Goal: Task Accomplishment & Management: Manage account settings

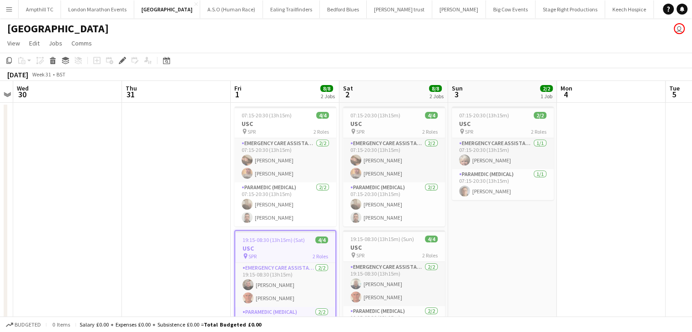
click at [9, 8] on app-icon "Menu" at bounding box center [8, 8] width 7 height 7
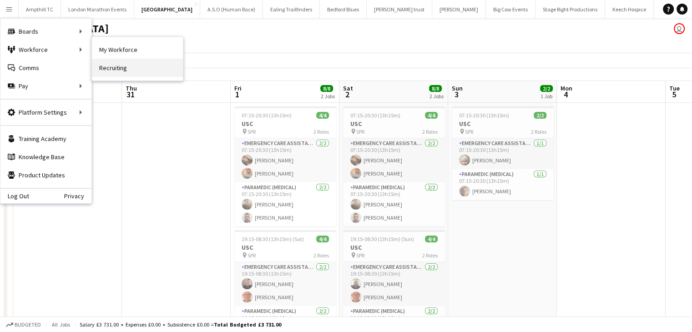
click at [120, 68] on link "Recruiting" at bounding box center [137, 68] width 91 height 18
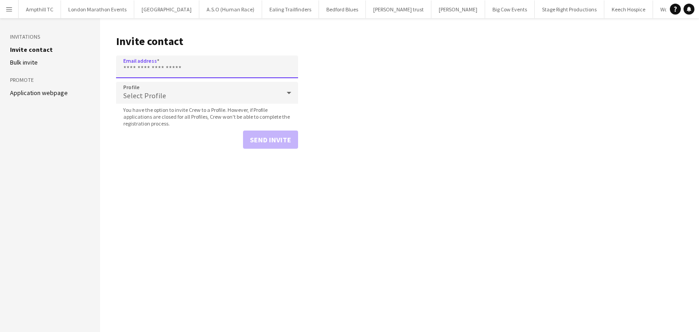
click at [152, 74] on input "Email address" at bounding box center [207, 67] width 182 height 23
type input "**********"
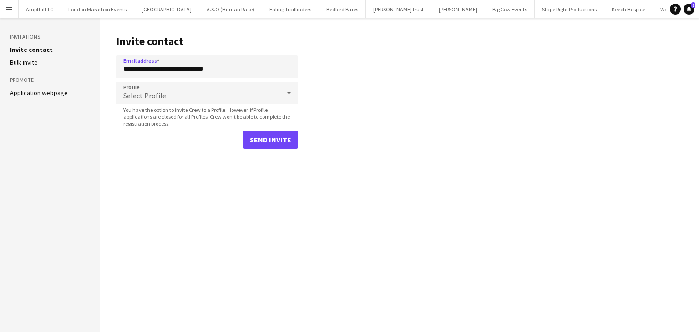
click at [152, 84] on div "Select Profile" at bounding box center [198, 93] width 164 height 22
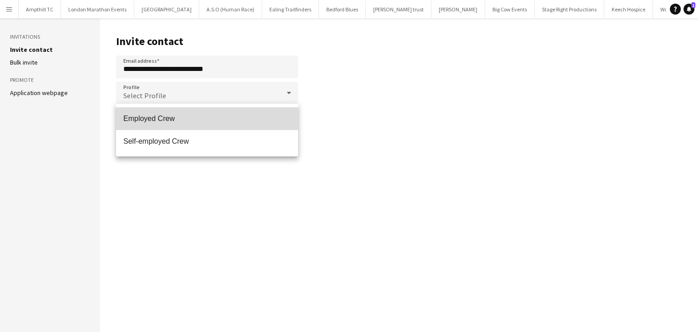
click at [167, 122] on span "Employed Crew" at bounding box center [206, 118] width 167 height 9
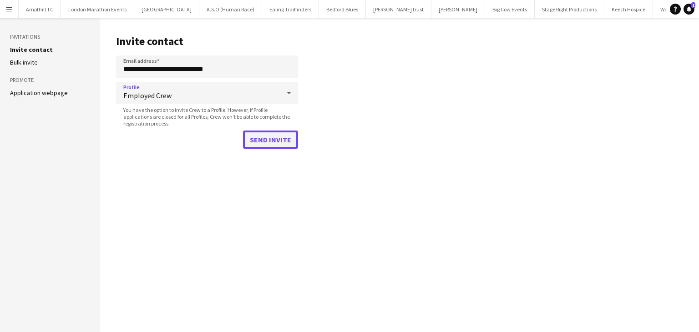
click at [258, 132] on button "Send invite" at bounding box center [270, 140] width 55 height 18
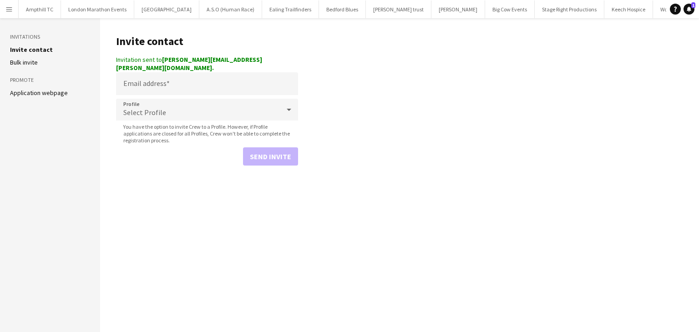
click at [7, 11] on app-icon "Menu" at bounding box center [8, 8] width 7 height 7
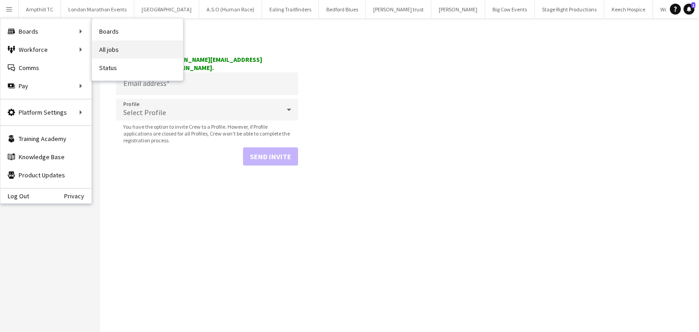
click at [116, 46] on link "All jobs" at bounding box center [137, 49] width 91 height 18
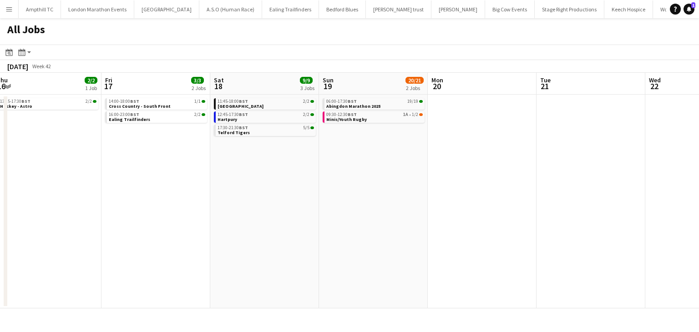
scroll to position [0, 339]
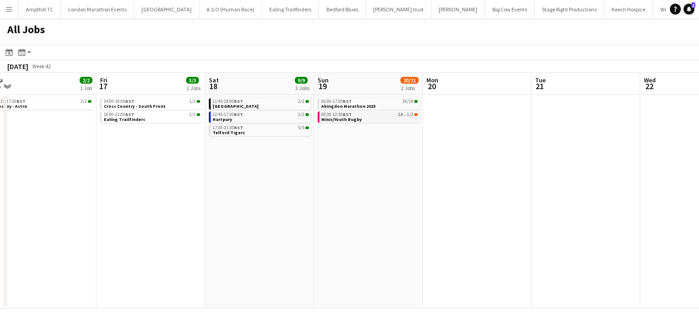
click at [408, 119] on link "09:30-12:30 BST 1A • 1/2 Minis/Youth Rugby" at bounding box center [369, 116] width 96 height 10
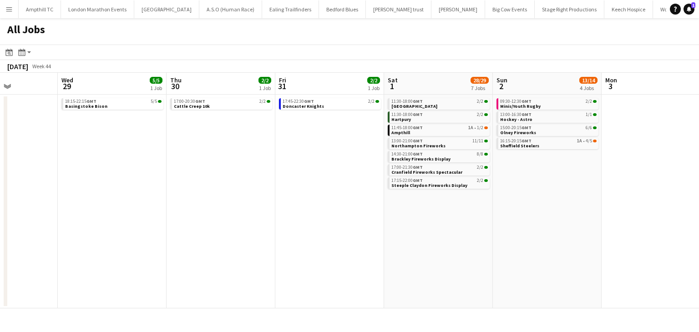
scroll to position [0, 390]
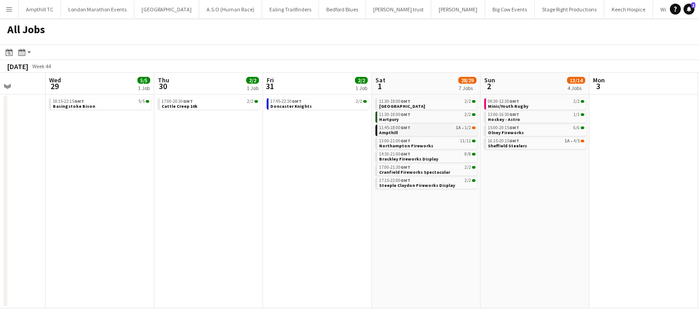
click at [422, 132] on link "11:45-18:00 GMT 1A • 1/2 Ampthill" at bounding box center [427, 130] width 96 height 10
click at [411, 101] on div "11:30-18:00 GMT 2/2" at bounding box center [427, 101] width 96 height 5
click at [544, 142] on div "16:15-20:15 GMT 1A • 4/5" at bounding box center [536, 141] width 96 height 5
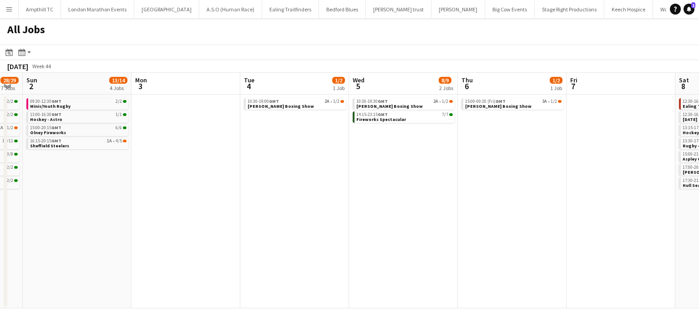
scroll to position [0, 413]
click at [543, 106] on link "15:00-00:30 (Fri) GMT 3A • 1/2 Lord Wakefield Boxing Show" at bounding box center [513, 103] width 96 height 10
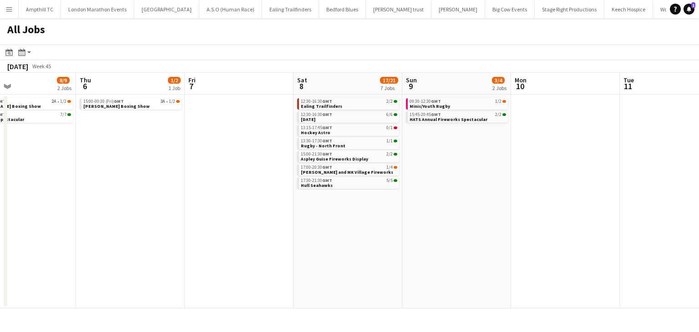
scroll to position [0, 362]
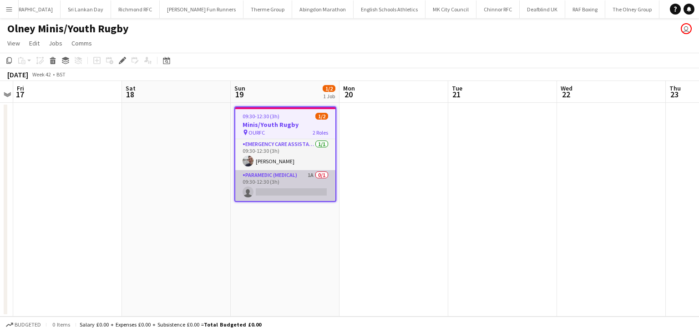
scroll to position [0, 1263]
click at [313, 185] on app-card-role "Paramedic (Medical) 1A 0/1 09:30-12:30 (3h) single-neutral-actions" at bounding box center [285, 185] width 100 height 31
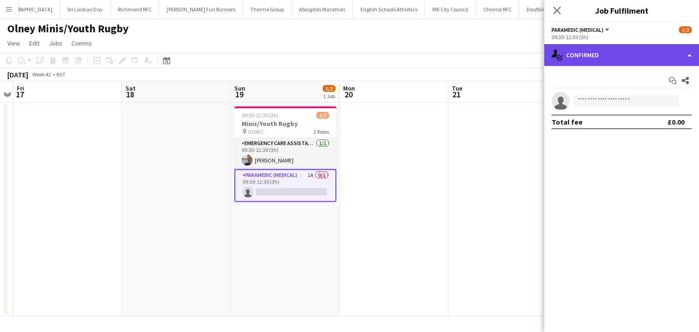
click at [624, 55] on div "single-neutral-actions-check-2 Confirmed" at bounding box center [621, 55] width 155 height 22
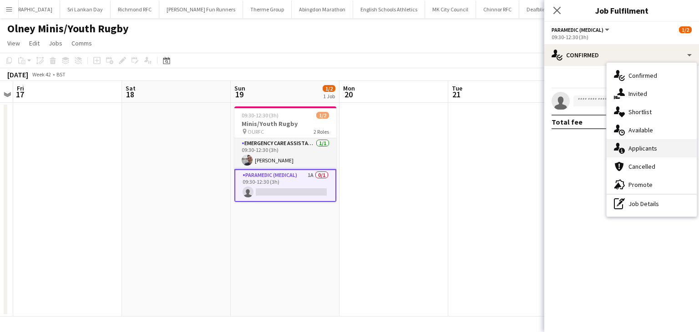
click at [630, 146] on span "Applicants" at bounding box center [642, 148] width 29 height 8
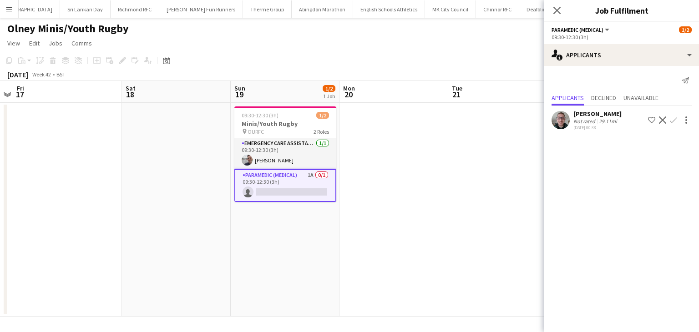
click at [673, 122] on app-icon "Confirm" at bounding box center [673, 119] width 7 height 7
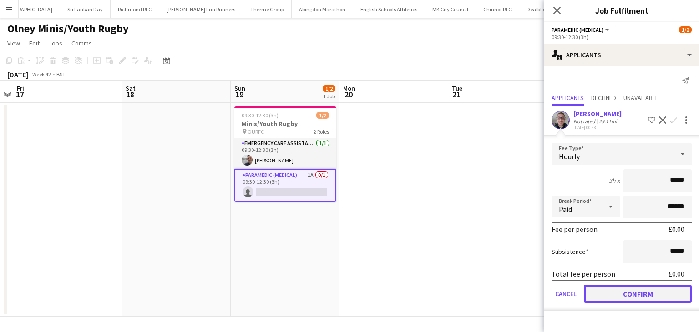
click at [615, 286] on button "Confirm" at bounding box center [638, 294] width 108 height 18
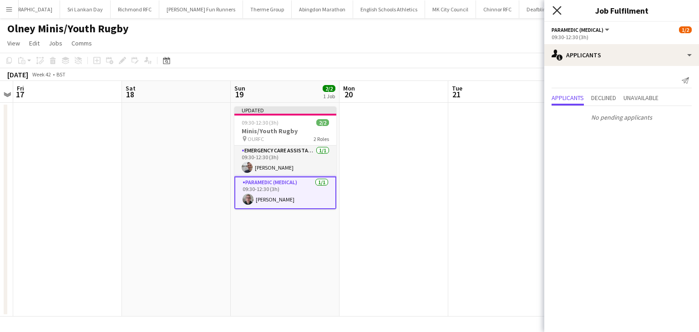
click at [560, 12] on icon "Close pop-in" at bounding box center [556, 10] width 9 height 9
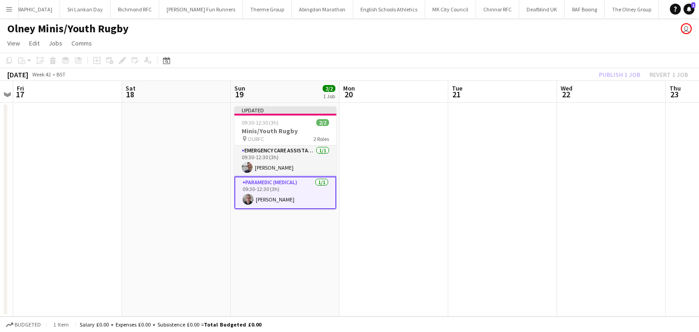
click at [609, 71] on div "Publish 1 job Revert 1 job" at bounding box center [643, 75] width 111 height 12
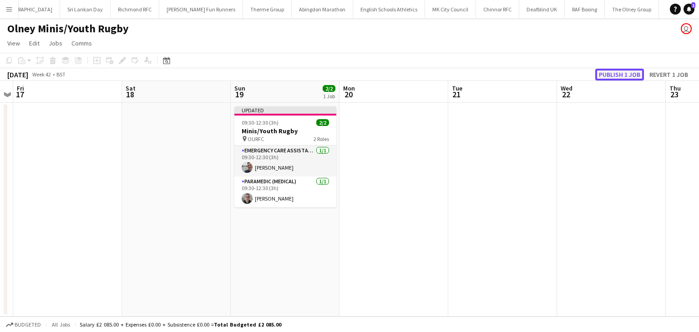
click at [609, 72] on button "Publish 1 job" at bounding box center [619, 75] width 49 height 12
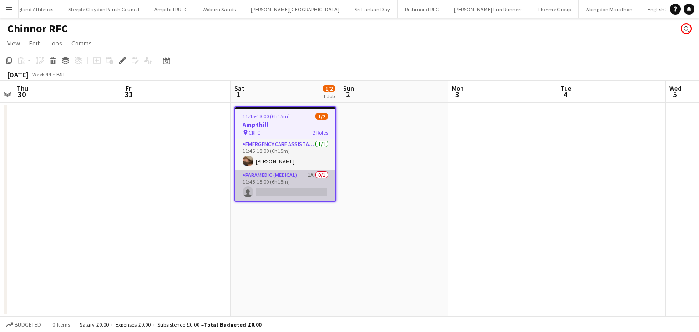
scroll to position [0, 985]
click at [287, 178] on app-card-role "Paramedic (Medical) 1A 0/1 11:45-18:00 (6h15m) single-neutral-actions" at bounding box center [285, 185] width 100 height 31
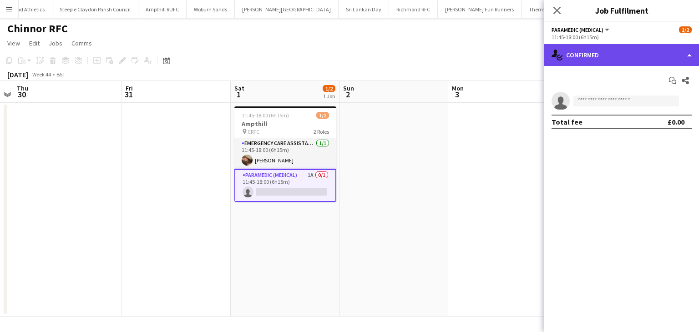
click at [586, 49] on div "single-neutral-actions-check-2 Confirmed" at bounding box center [621, 55] width 155 height 22
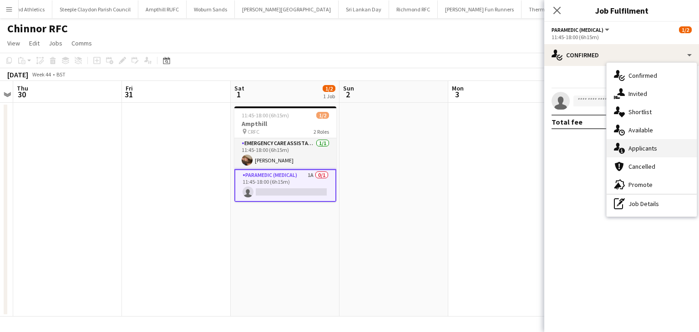
click at [644, 150] on span "Applicants" at bounding box center [642, 148] width 29 height 8
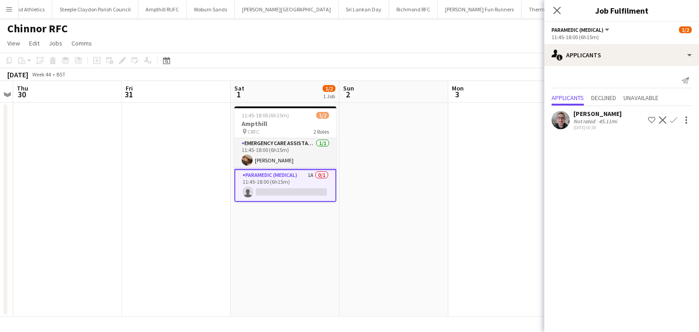
click at [673, 121] on app-icon "Confirm" at bounding box center [673, 119] width 7 height 7
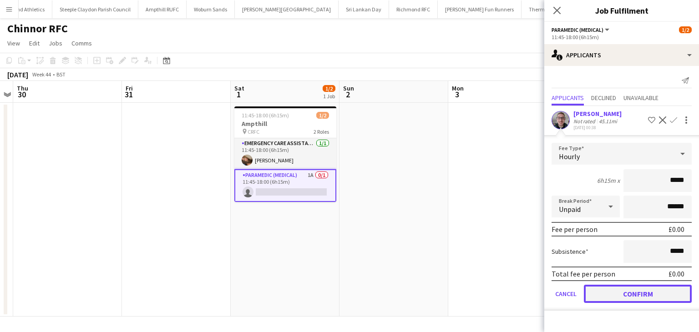
click at [608, 293] on button "Confirm" at bounding box center [638, 294] width 108 height 18
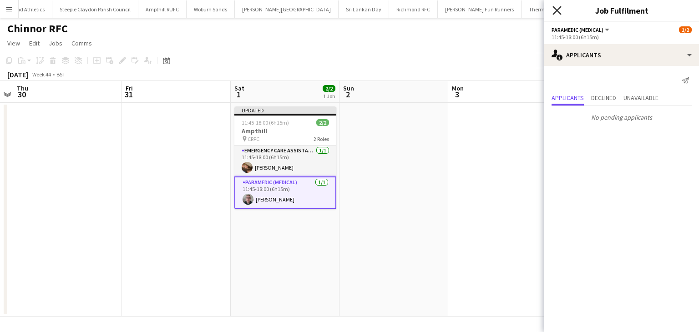
click at [557, 11] on icon at bounding box center [556, 10] width 9 height 9
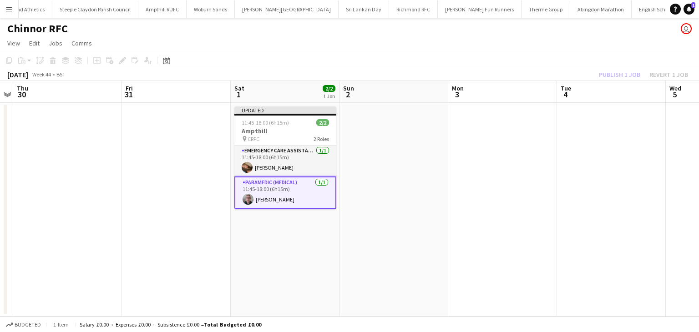
click at [605, 76] on div "Publish 1 job Revert 1 job" at bounding box center [643, 75] width 111 height 12
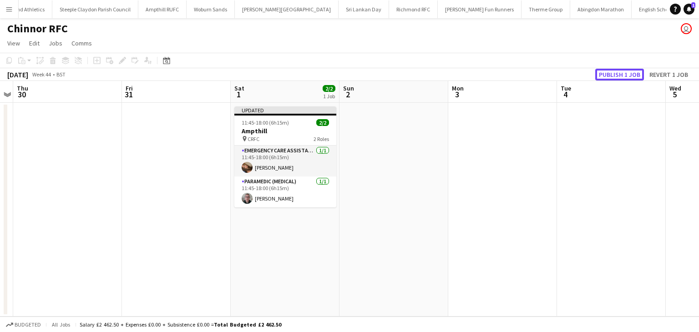
click at [605, 76] on button "Publish 1 job" at bounding box center [619, 75] width 49 height 12
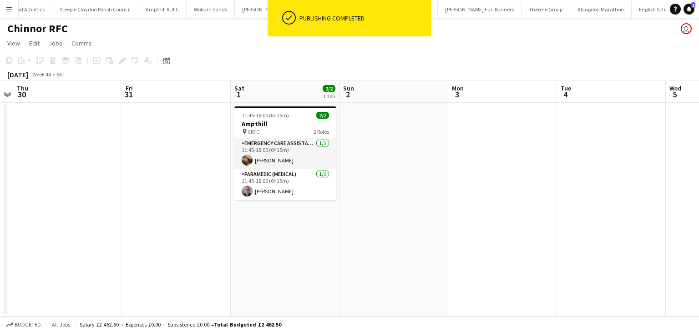
click at [12, 8] on app-icon "Menu" at bounding box center [8, 8] width 7 height 7
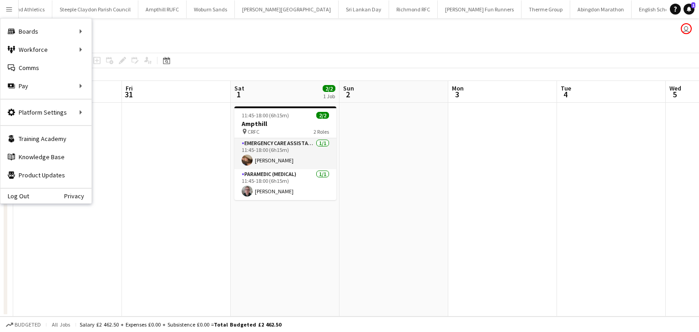
click at [278, 62] on app-toolbar "Copy Paste Paste Ctrl+V Paste with crew Ctrl+Shift+V Paste linked Job Delete Gr…" at bounding box center [349, 60] width 699 height 15
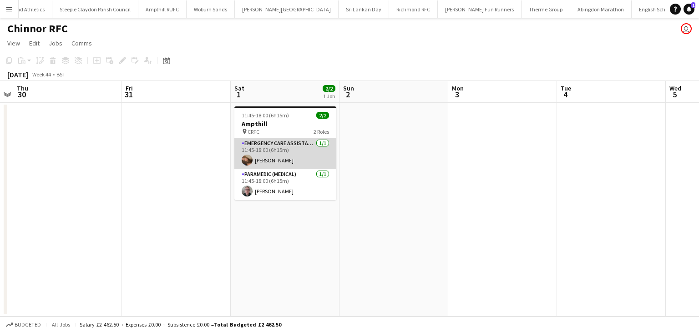
click at [268, 160] on app-card-role "Emergency Care Assistant (Medical) 1/1 11:45-18:00 (6h15m) Anna Cresswell" at bounding box center [285, 153] width 102 height 31
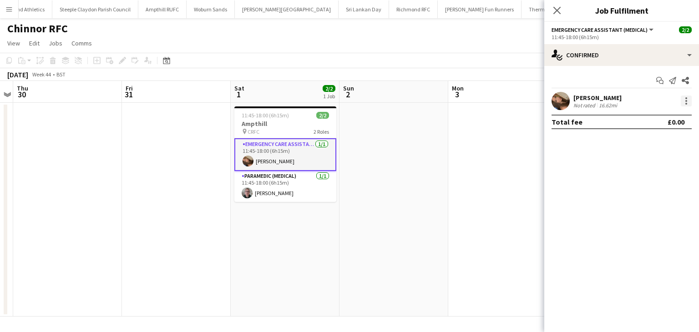
click at [683, 102] on div at bounding box center [686, 101] width 11 height 11
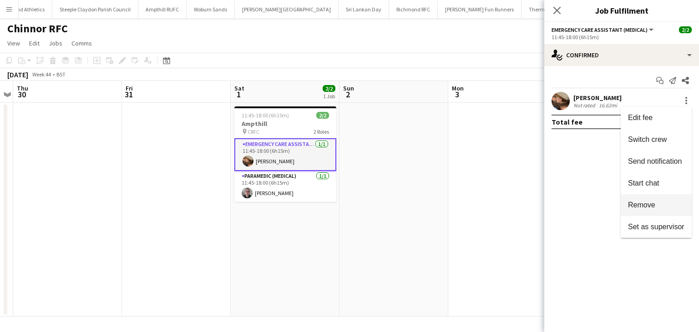
click at [642, 204] on span "Remove" at bounding box center [641, 205] width 27 height 8
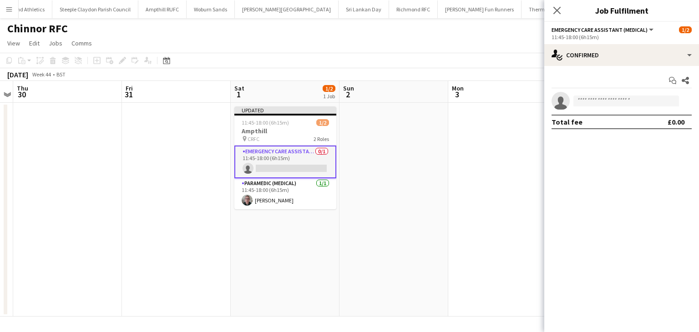
click at [559, 20] on div "Close pop-in" at bounding box center [556, 10] width 25 height 21
click at [559, 12] on icon at bounding box center [556, 10] width 9 height 9
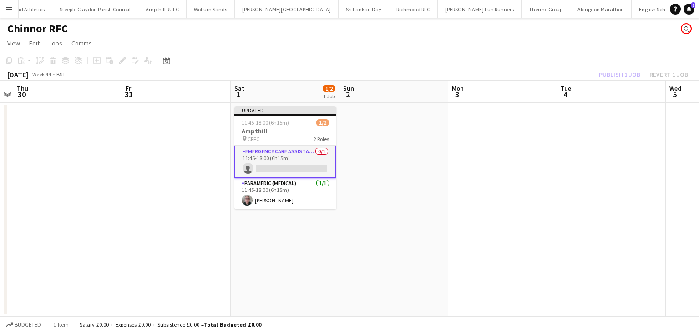
click at [610, 76] on div "Publish 1 job Revert 1 job" at bounding box center [643, 75] width 111 height 12
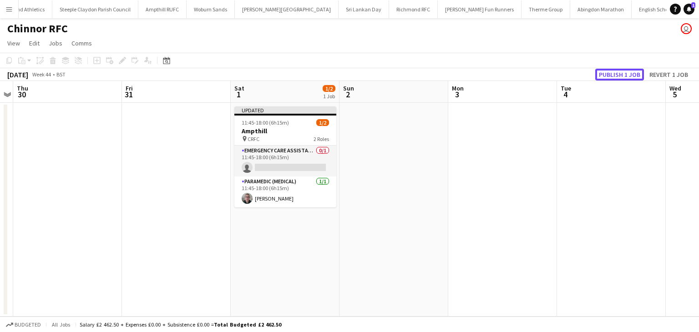
click at [610, 76] on button "Publish 1 job" at bounding box center [619, 75] width 49 height 12
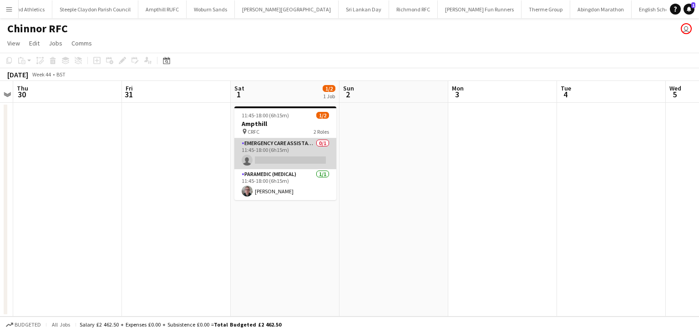
click at [264, 159] on app-card-role "Emergency Care Assistant (Medical) 0/1 11:45-18:00 (6h15m) single-neutral-actio…" at bounding box center [285, 153] width 102 height 31
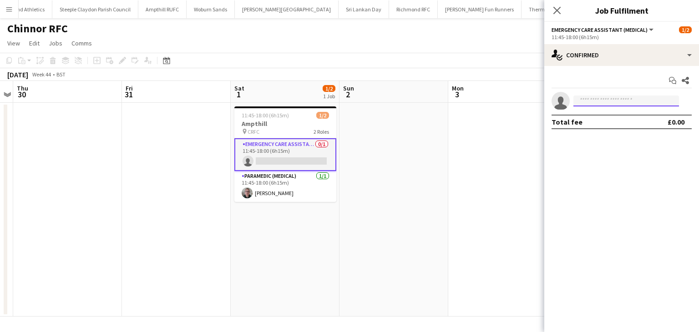
click at [584, 97] on input at bounding box center [626, 101] width 106 height 11
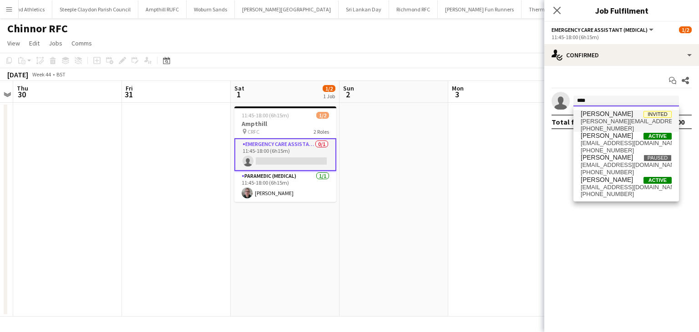
type input "****"
click at [593, 121] on span "bignall.mark@yahoo.com" at bounding box center [626, 121] width 91 height 7
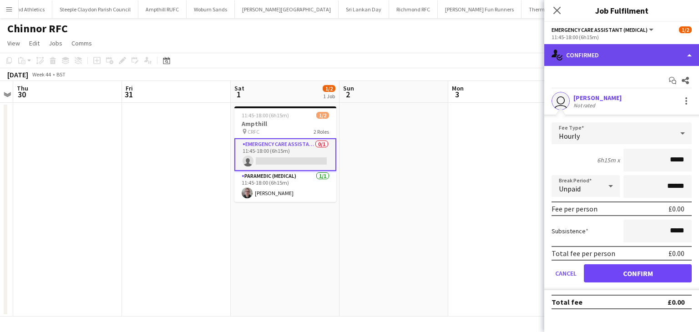
click at [577, 55] on div "single-neutral-actions-check-2 Confirmed" at bounding box center [621, 55] width 155 height 22
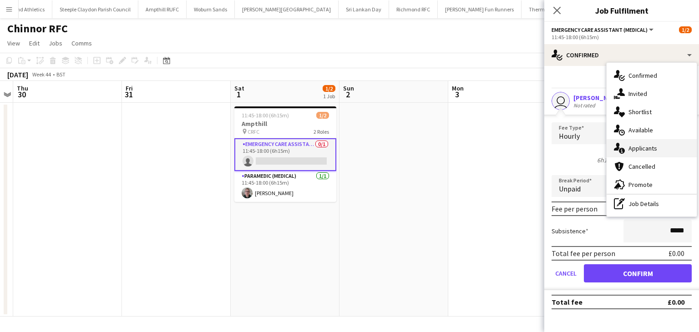
click at [642, 147] on span "Applicants" at bounding box center [642, 148] width 29 height 8
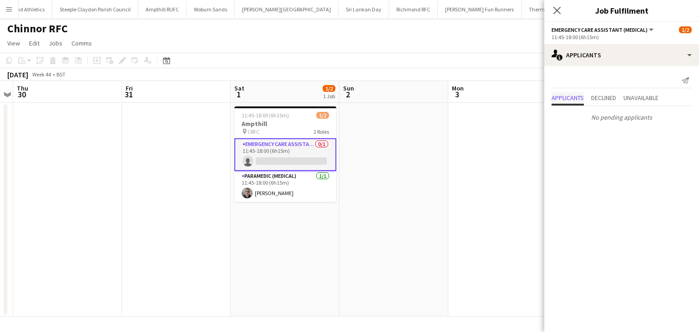
click at [570, 102] on span "Applicants" at bounding box center [567, 99] width 32 height 14
click at [312, 152] on app-card-role "Emergency Care Assistant (Medical) 0/1 11:45-18:00 (6h15m) single-neutral-actio…" at bounding box center [285, 154] width 102 height 33
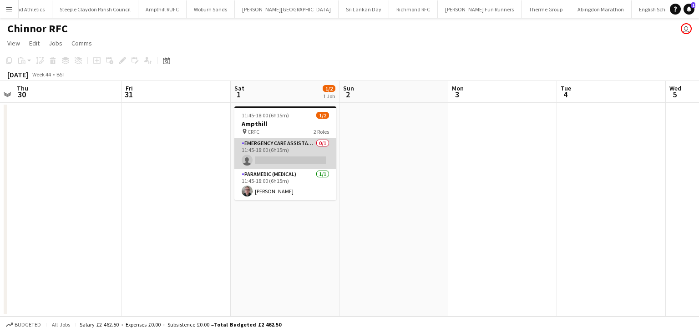
click at [309, 155] on app-card-role "Emergency Care Assistant (Medical) 0/1 11:45-18:00 (6h15m) single-neutral-actio…" at bounding box center [285, 153] width 102 height 31
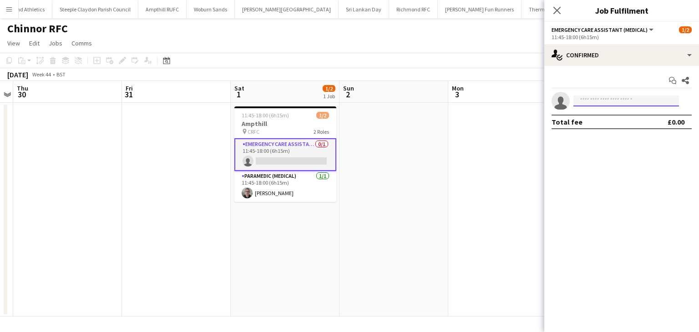
click at [588, 99] on input at bounding box center [626, 101] width 106 height 11
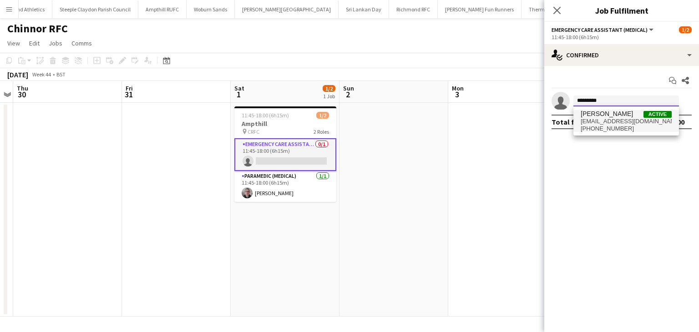
type input "*********"
click at [593, 113] on span "Mark Boobier" at bounding box center [607, 114] width 52 height 8
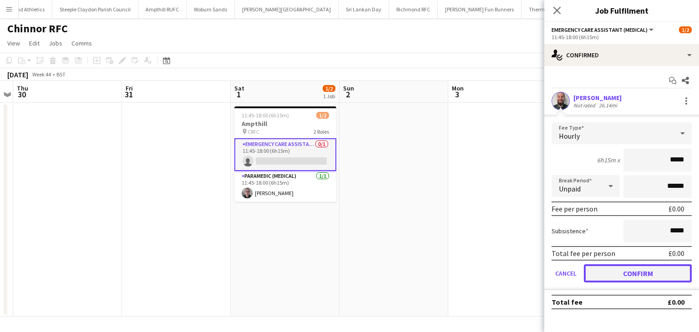
click at [597, 276] on button "Confirm" at bounding box center [638, 273] width 108 height 18
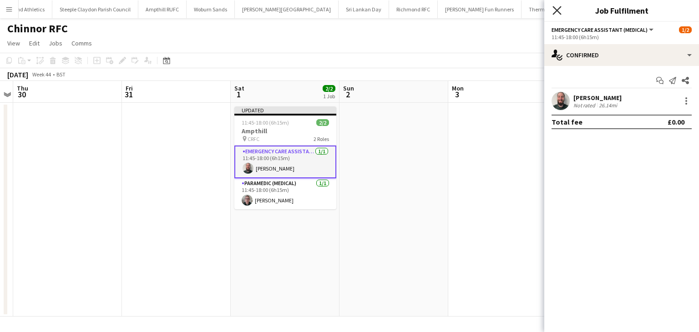
click at [561, 11] on icon "Close pop-in" at bounding box center [556, 10] width 9 height 9
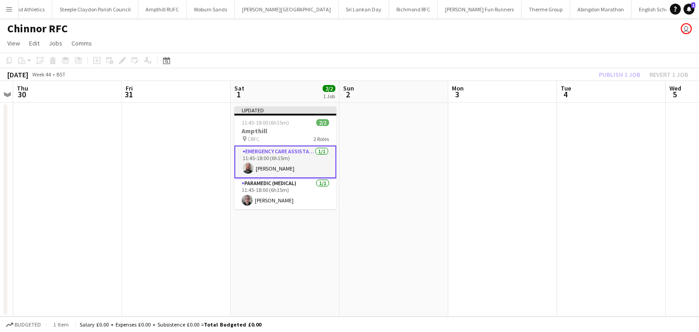
click at [609, 77] on div "Publish 1 job Revert 1 job" at bounding box center [643, 75] width 111 height 12
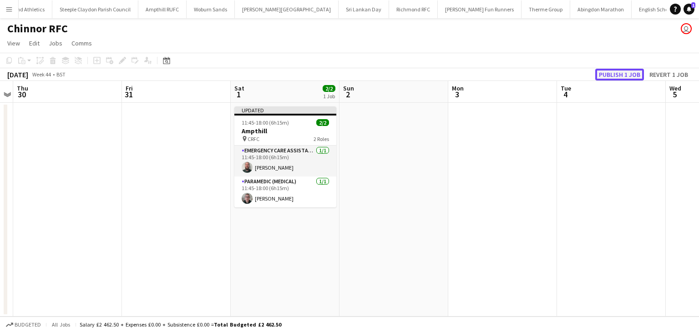
click at [608, 76] on button "Publish 1 job" at bounding box center [619, 75] width 49 height 12
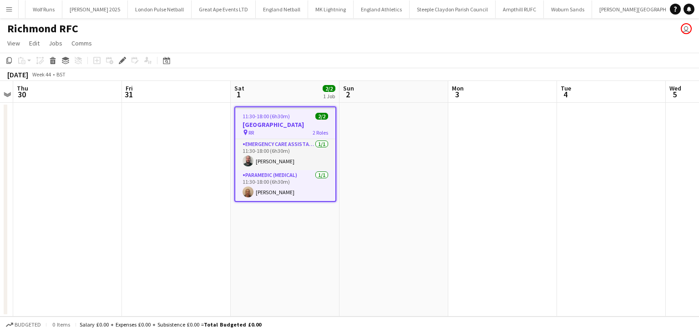
scroll to position [0, 628]
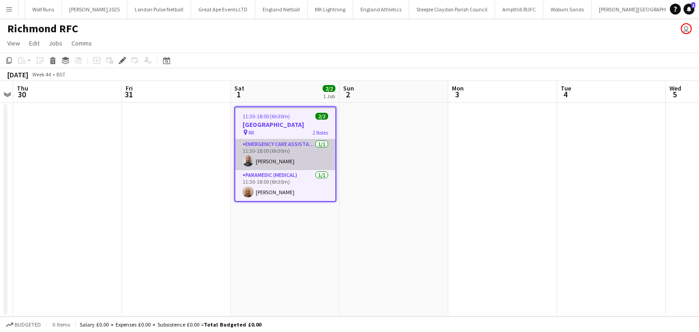
click at [279, 148] on app-card-role "Emergency Care Assistant (Medical) 1/1 11:30-18:00 (6h30m) Mark Boobier" at bounding box center [285, 154] width 100 height 31
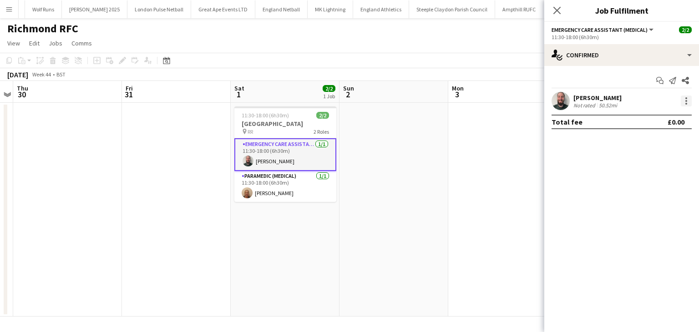
click at [685, 99] on div at bounding box center [686, 98] width 2 height 2
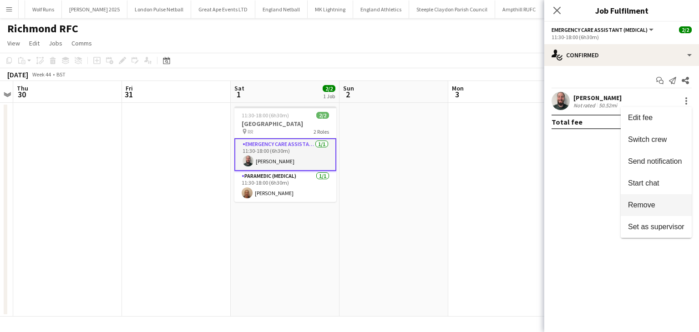
click at [641, 205] on span "Remove" at bounding box center [641, 205] width 27 height 8
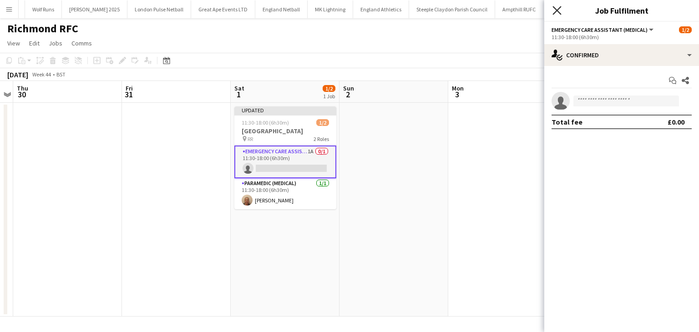
click at [553, 8] on icon "Close pop-in" at bounding box center [556, 10] width 9 height 9
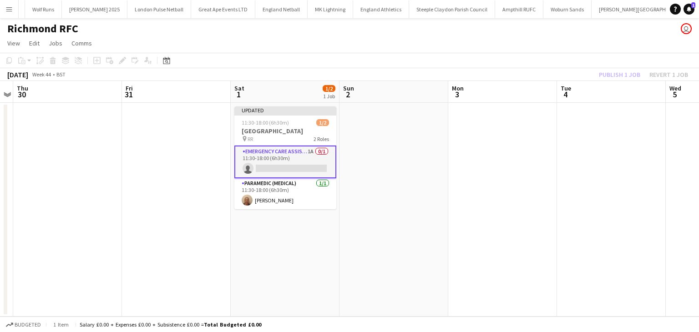
click at [617, 76] on div "Publish 1 job Revert 1 job" at bounding box center [643, 75] width 111 height 12
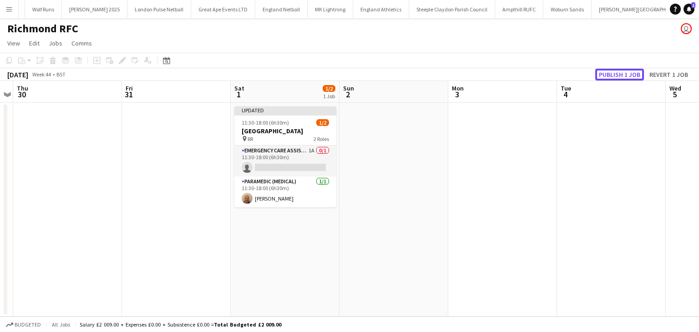
click at [617, 76] on button "Publish 1 job" at bounding box center [619, 75] width 49 height 12
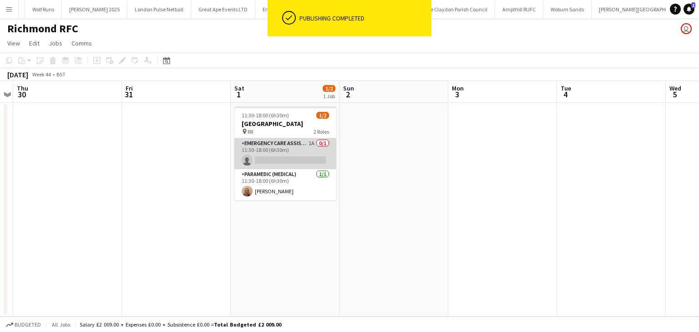
click at [301, 167] on app-card-role "Emergency Care Assistant (Medical) 1A 0/1 11:30-18:00 (6h30m) single-neutral-ac…" at bounding box center [285, 153] width 102 height 31
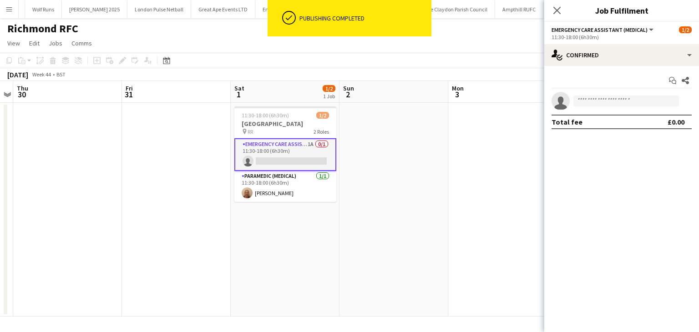
click at [620, 95] on app-invite-slot "single-neutral-actions" at bounding box center [621, 101] width 155 height 18
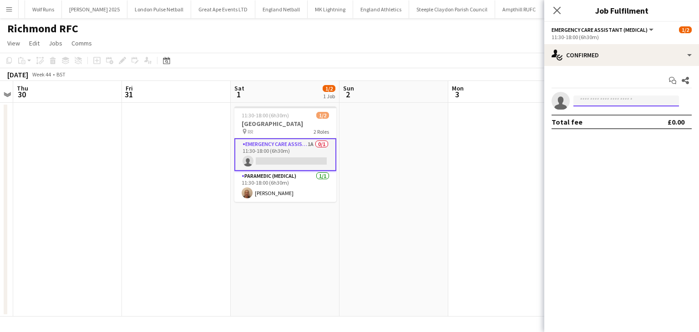
click at [614, 100] on input at bounding box center [626, 101] width 106 height 11
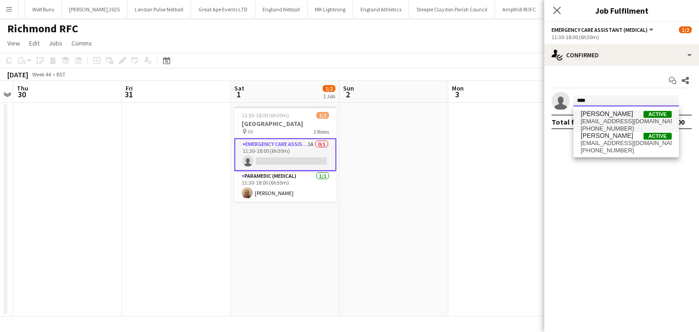
type input "****"
click at [603, 112] on span "[PERSON_NAME]" at bounding box center [607, 114] width 52 height 8
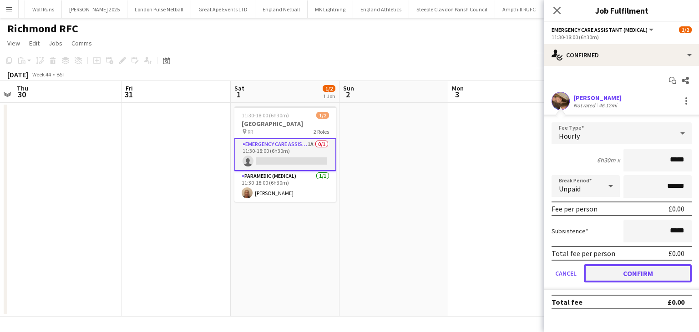
click at [593, 273] on button "Confirm" at bounding box center [638, 273] width 108 height 18
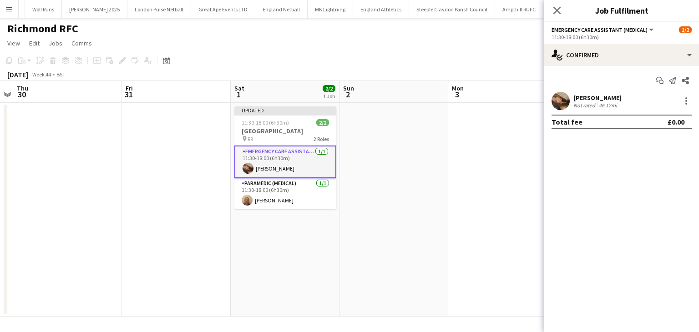
click at [551, 10] on div "Close pop-in" at bounding box center [556, 10] width 25 height 21
click at [555, 9] on icon at bounding box center [556, 10] width 9 height 9
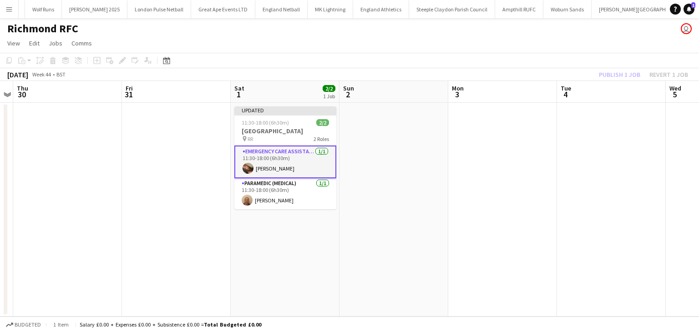
click at [604, 70] on div "Publish 1 job Revert 1 job" at bounding box center [643, 75] width 111 height 12
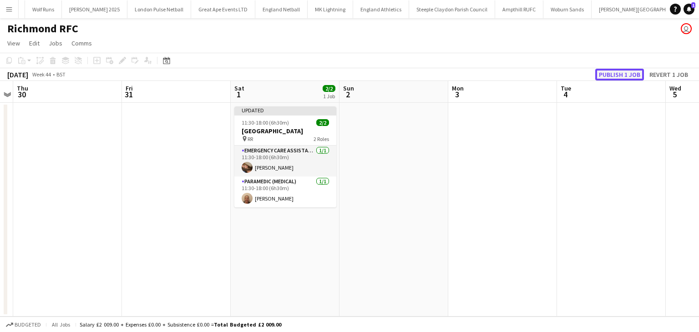
click at [604, 77] on button "Publish 1 job" at bounding box center [619, 75] width 49 height 12
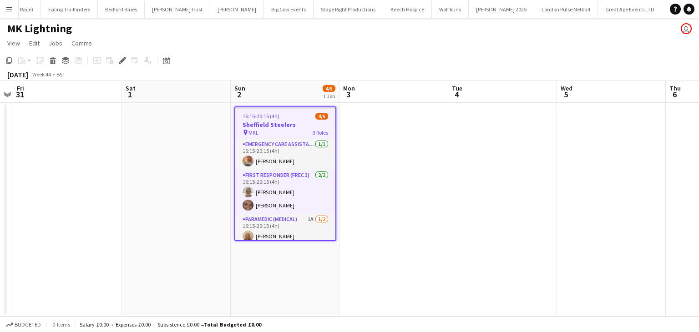
scroll to position [0, 249]
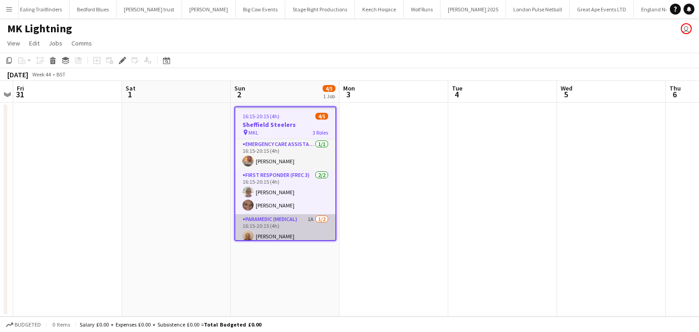
click at [298, 218] on app-card-role "Paramedic (Medical) 1A 1/2 16:15-20:15 (4h) Leanne Bleasdale single-neutral-act…" at bounding box center [285, 236] width 100 height 44
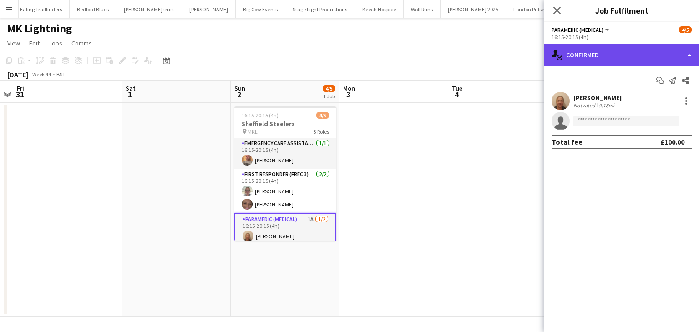
click at [599, 53] on div "single-neutral-actions-check-2 Confirmed" at bounding box center [621, 55] width 155 height 22
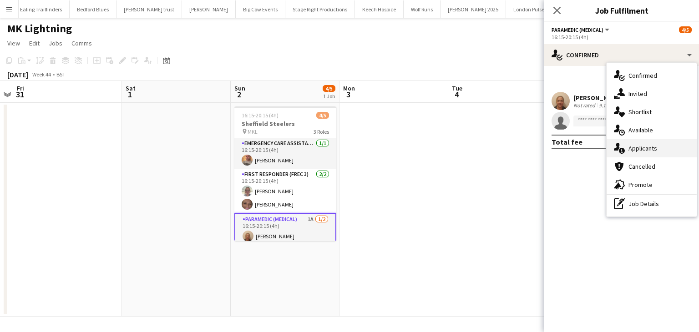
click at [639, 150] on span "Applicants" at bounding box center [642, 148] width 29 height 8
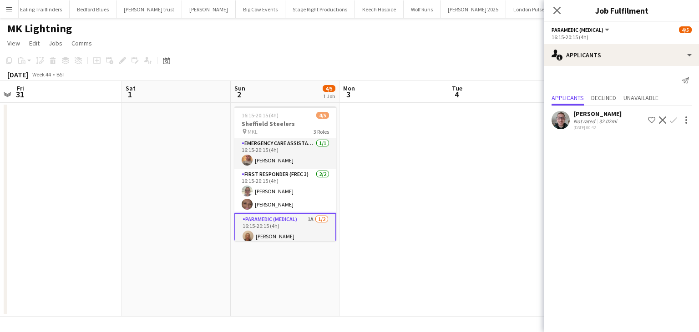
click at [672, 121] on app-icon "Confirm" at bounding box center [673, 119] width 7 height 7
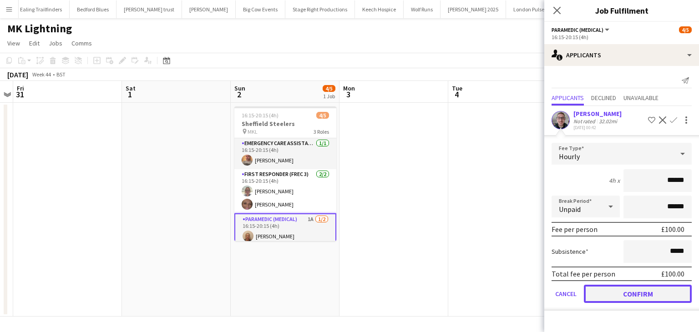
click at [628, 288] on button "Confirm" at bounding box center [638, 294] width 108 height 18
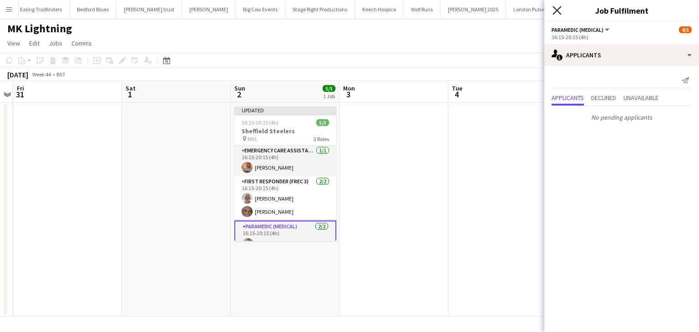
click at [554, 13] on icon at bounding box center [556, 10] width 9 height 9
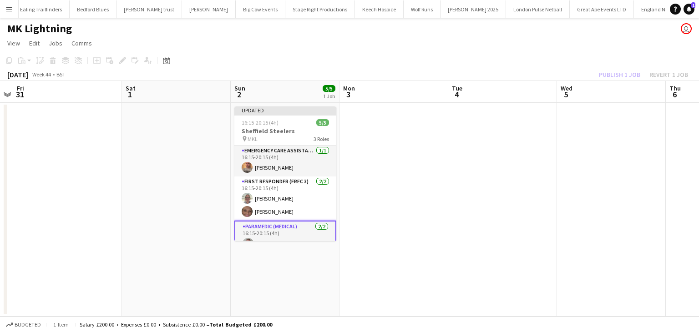
click at [603, 74] on div "Publish 1 job Revert 1 job" at bounding box center [643, 75] width 111 height 12
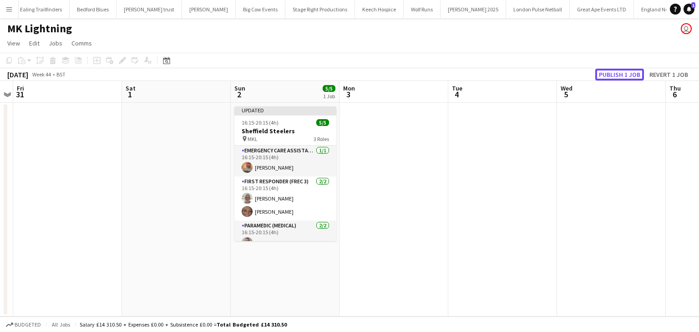
click at [603, 74] on button "Publish 1 job" at bounding box center [619, 75] width 49 height 12
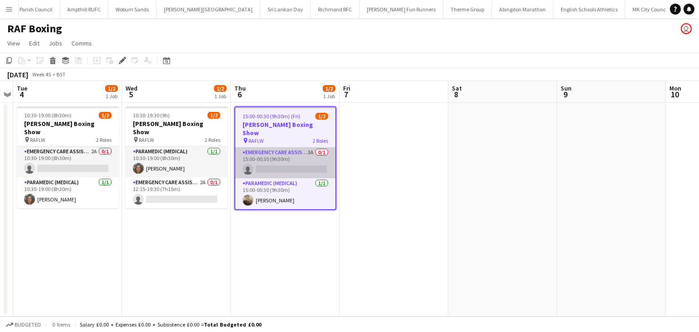
scroll to position [0, 1070]
click at [294, 161] on app-card-role "Emergency Care Assistant (Medical) 3A 0/1 15:00-00:30 (9h30m) single-neutral-ac…" at bounding box center [285, 162] width 100 height 31
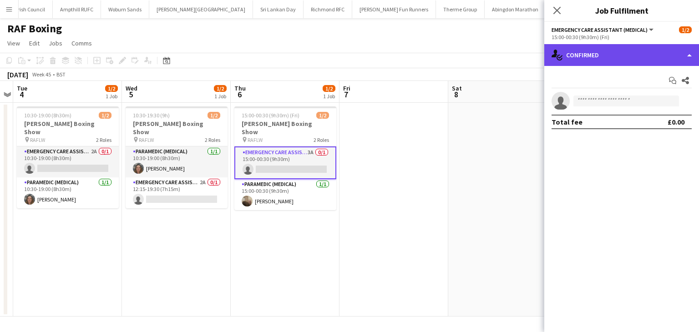
click at [606, 49] on div "single-neutral-actions-check-2 Confirmed" at bounding box center [621, 55] width 155 height 22
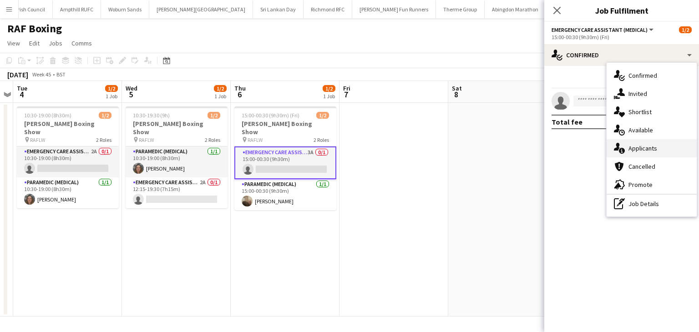
click at [642, 152] on div "single-neutral-actions-information Applicants" at bounding box center [652, 148] width 90 height 18
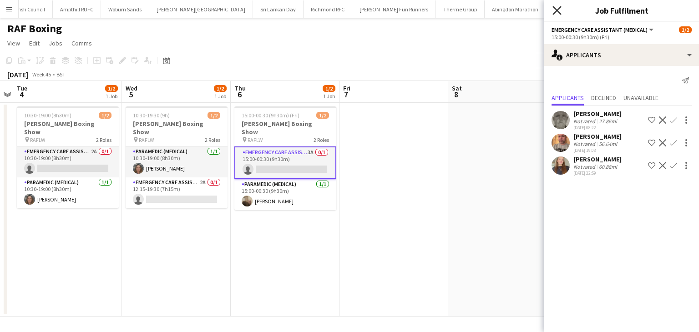
click at [555, 8] on icon at bounding box center [556, 10] width 9 height 9
